Goal: Information Seeking & Learning: Find specific fact

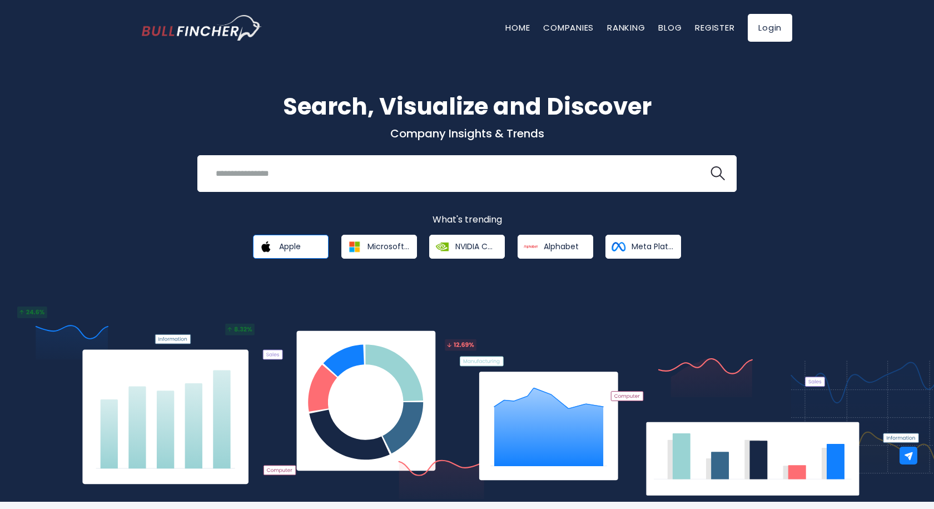
click at [268, 253] on img at bounding box center [265, 246] width 19 height 19
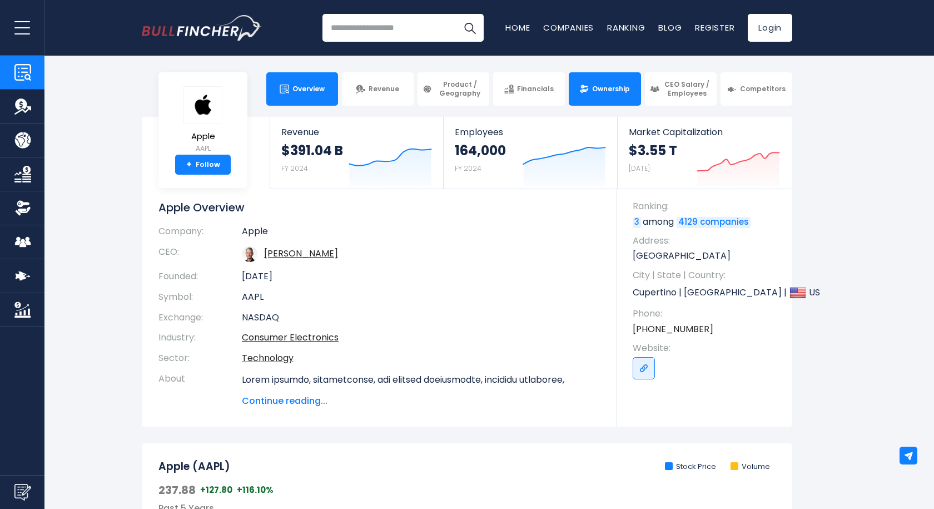
click at [603, 103] on link "Ownership" at bounding box center [605, 88] width 72 height 33
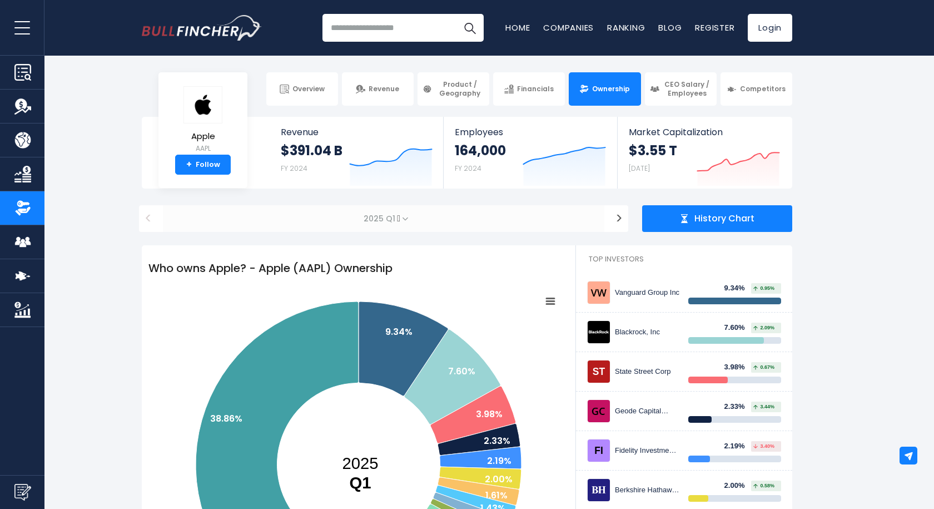
click at [396, 221] on span "2025 Q1" at bounding box center [383, 218] width 441 height 27
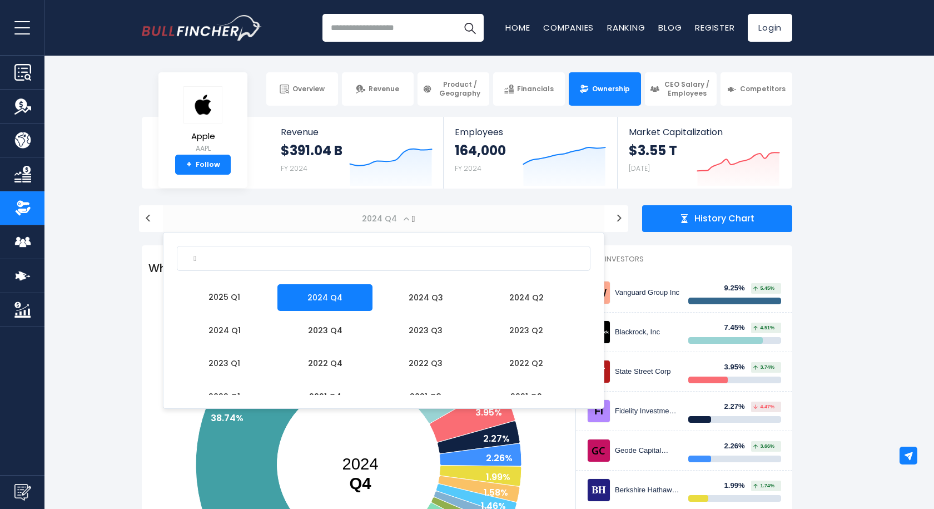
click at [392, 223] on span "2024 Q4" at bounding box center [380, 219] width 46 height 16
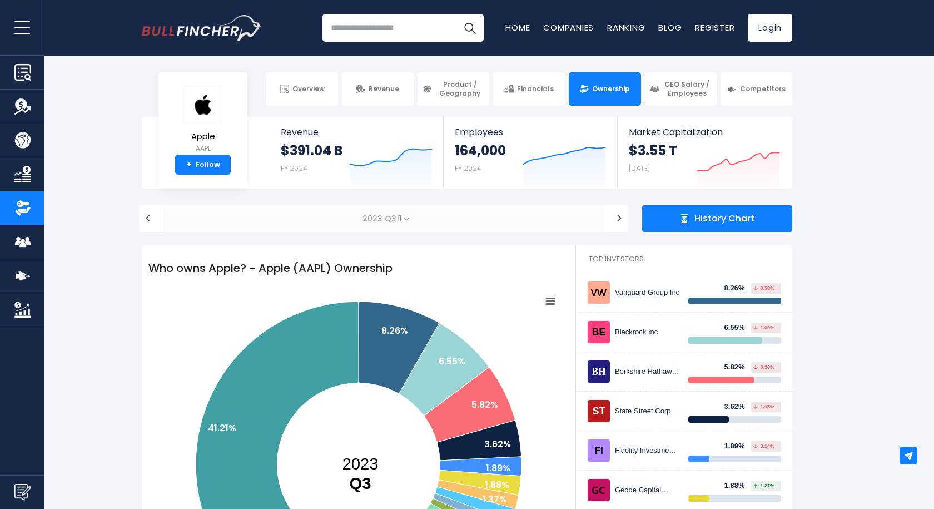
click at [396, 221] on span "2023 Q3" at bounding box center [383, 218] width 441 height 27
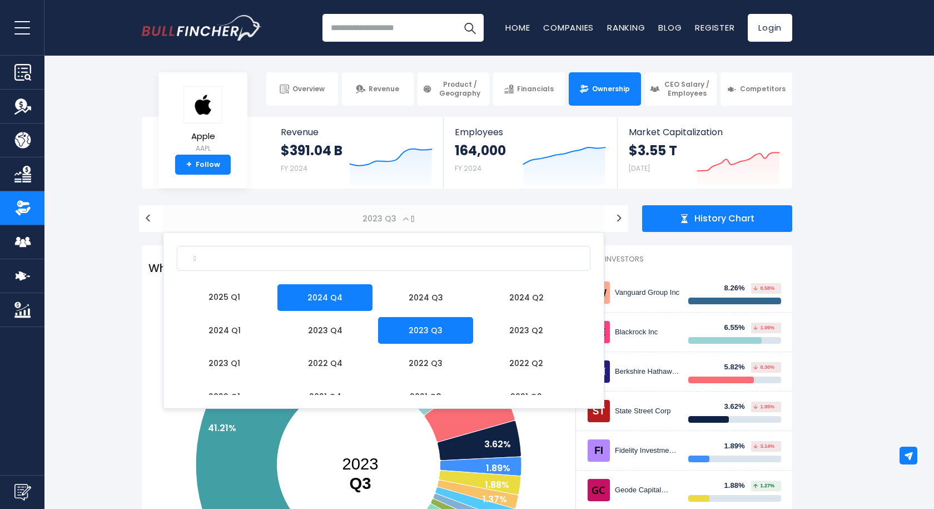
select select "*******"
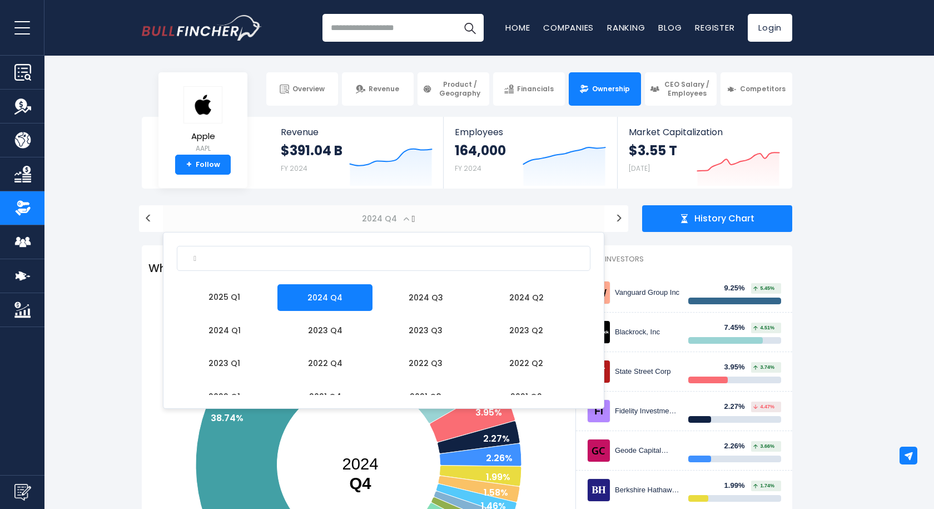
click at [392, 221] on span "2024 Q4" at bounding box center [380, 219] width 46 height 16
